Goal: Task Accomplishment & Management: Manage account settings

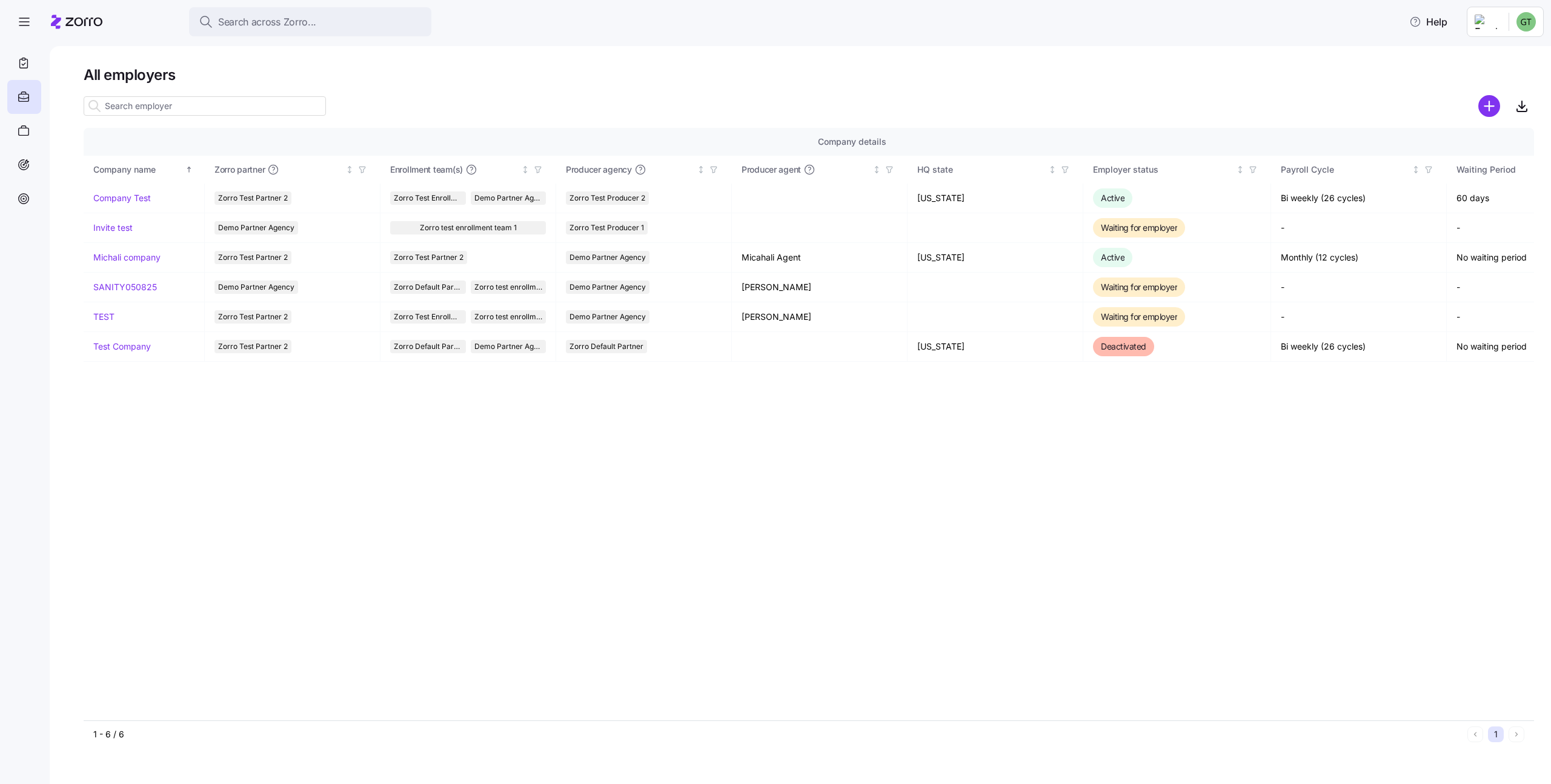
click at [1530, 29] on html "Search across Zorro... Help All employers Company details Benefit status Compan…" at bounding box center [776, 388] width 1551 height 776
click at [1502, 55] on div "My settings" at bounding box center [1501, 55] width 63 height 14
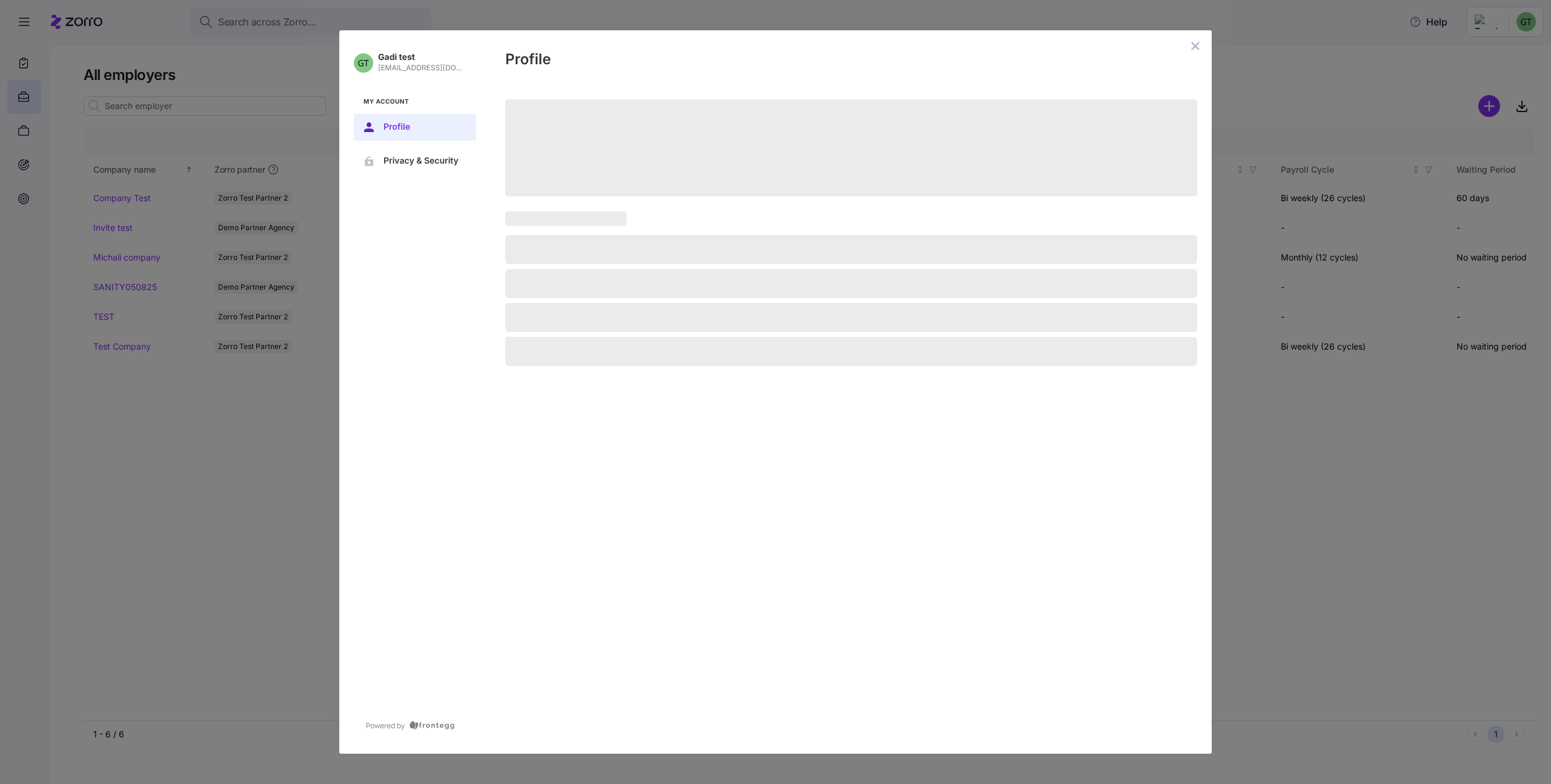
click at [1203, 46] on div "Profile" at bounding box center [851, 58] width 721 height 55
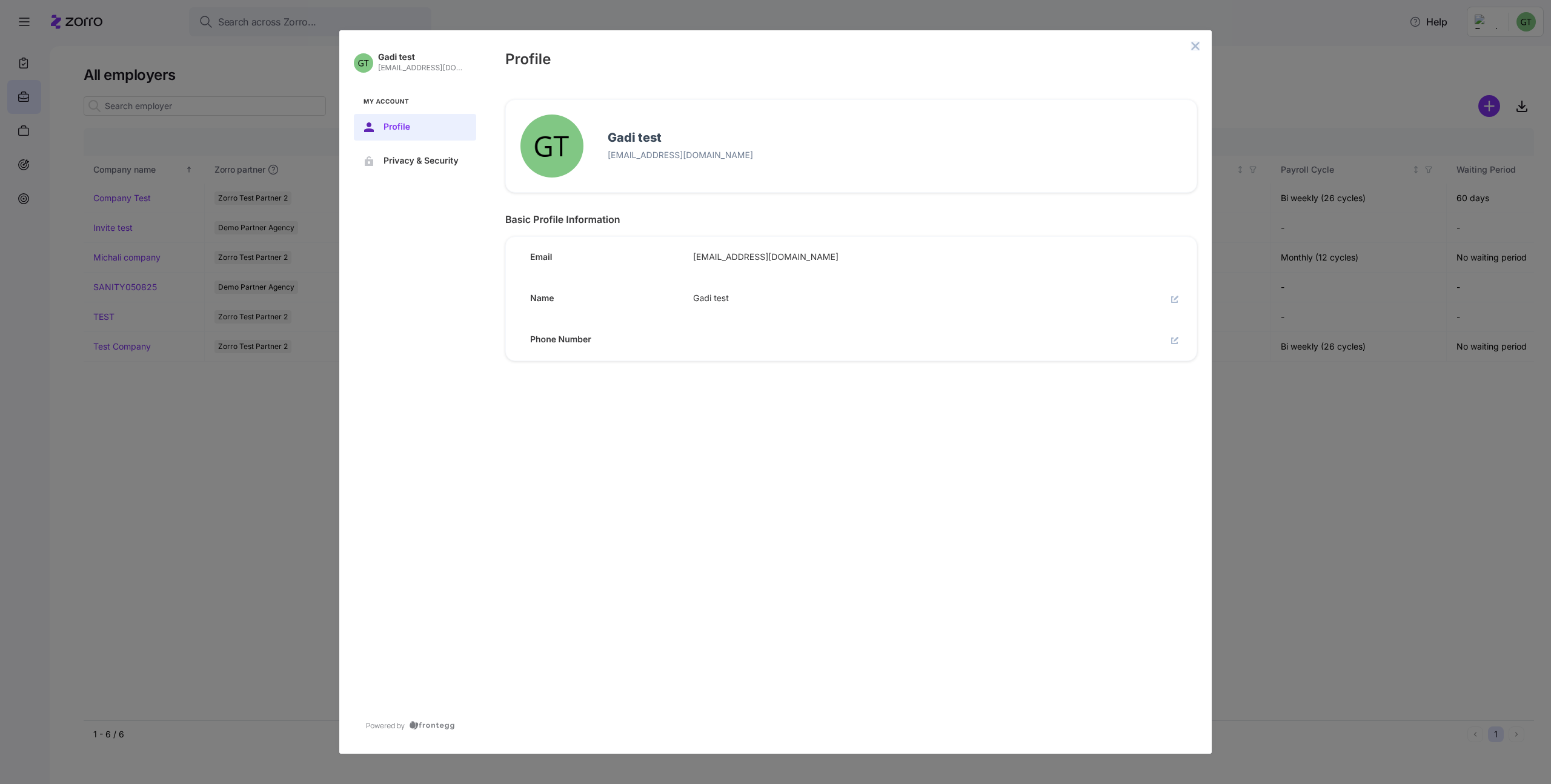
click at [1199, 47] on icon "close admin-box" at bounding box center [1195, 46] width 10 height 10
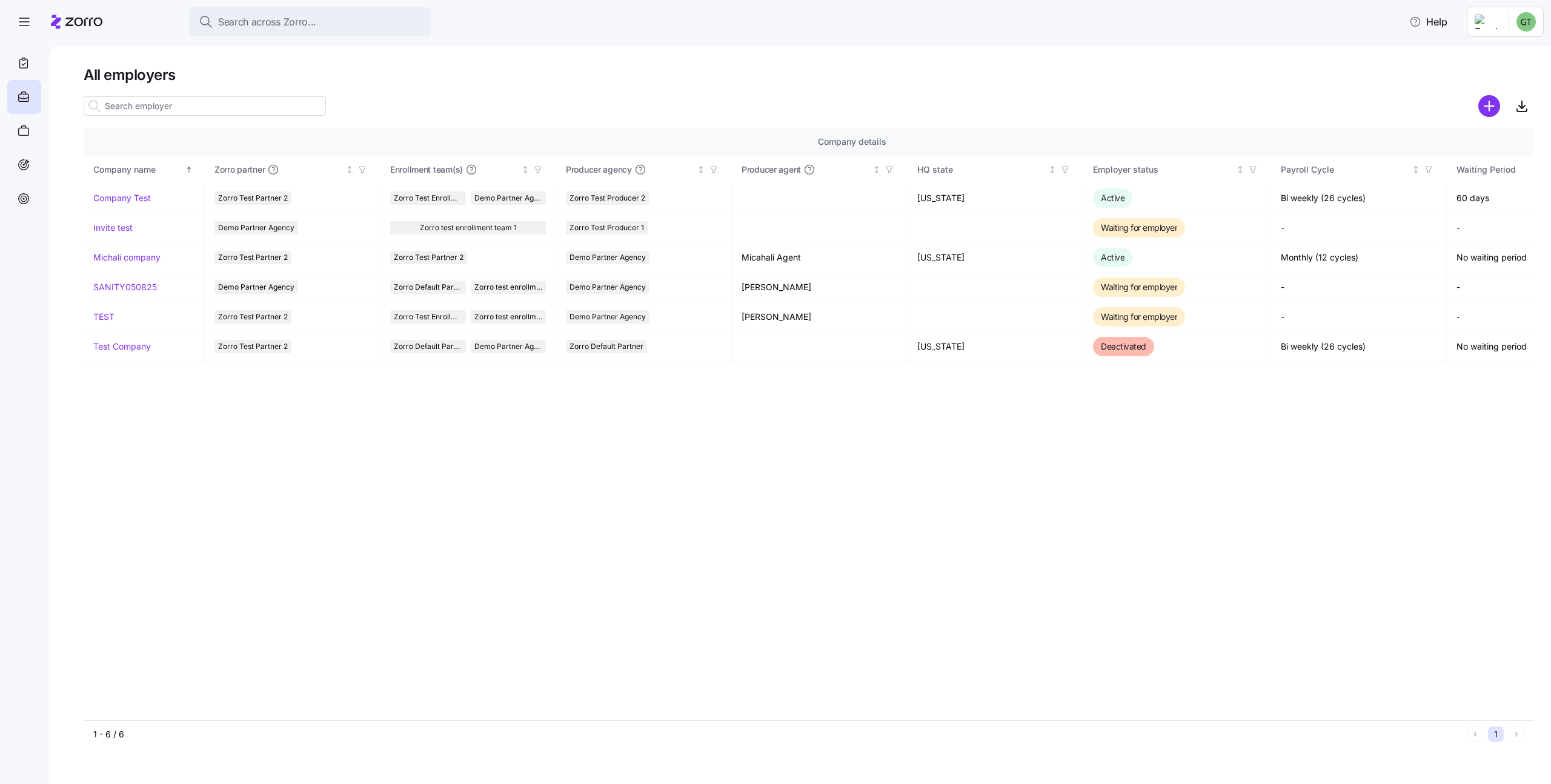
click at [1522, 26] on html "Search across Zorro... Help All employers Company details Benefit status Compan…" at bounding box center [776, 388] width 1551 height 776
click at [1497, 72] on div "Log out" at bounding box center [1493, 74] width 47 height 14
